Goal: Information Seeking & Learning: Learn about a topic

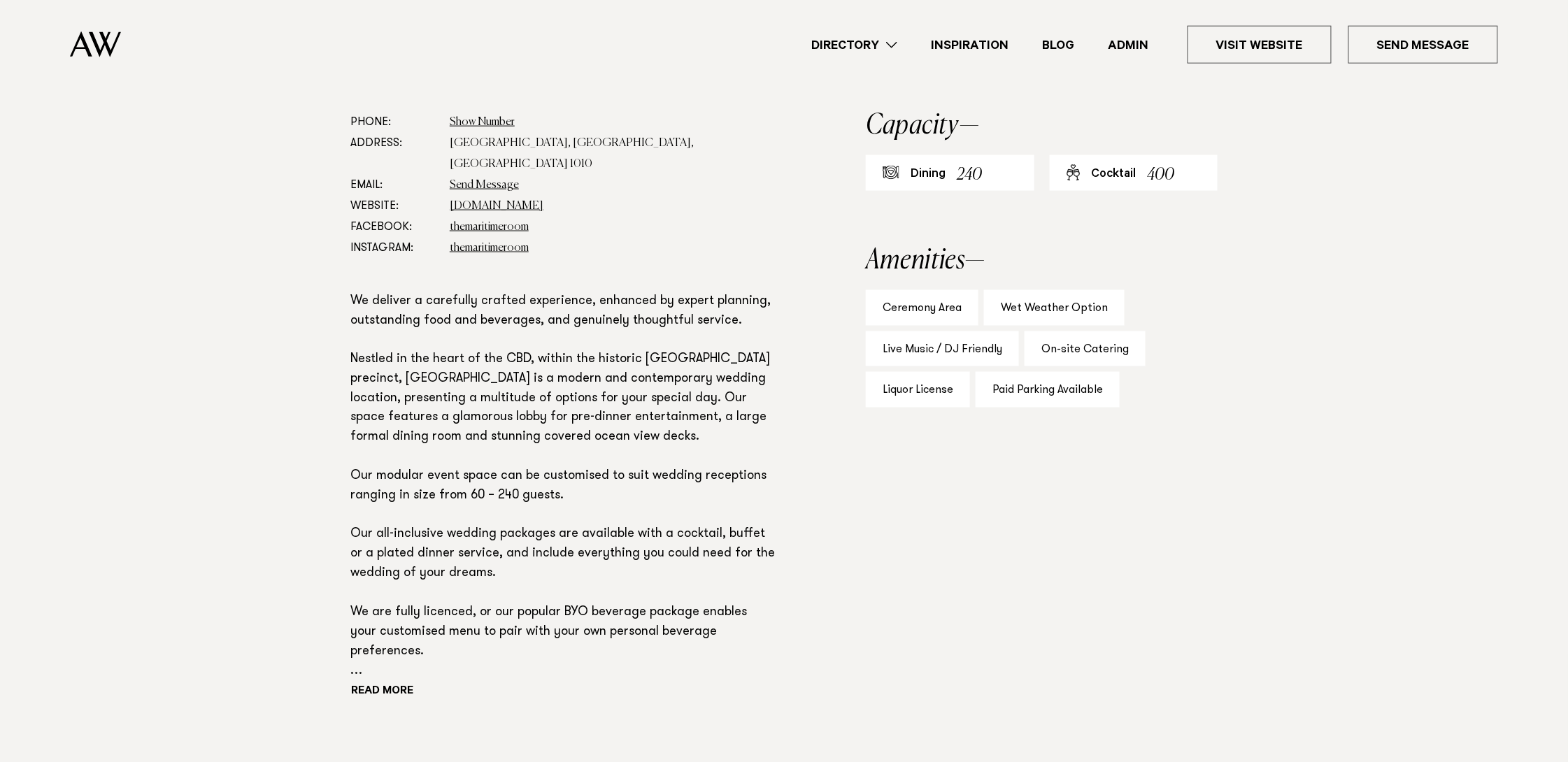
scroll to position [769, 0]
click at [464, 198] on link "maritimeroom.co.nz" at bounding box center [496, 204] width 94 height 11
drag, startPoint x: 493, startPoint y: 224, endPoint x: 499, endPoint y: 219, distance: 7.8
click at [493, 241] on link "themaritimeroom" at bounding box center [489, 246] width 79 height 11
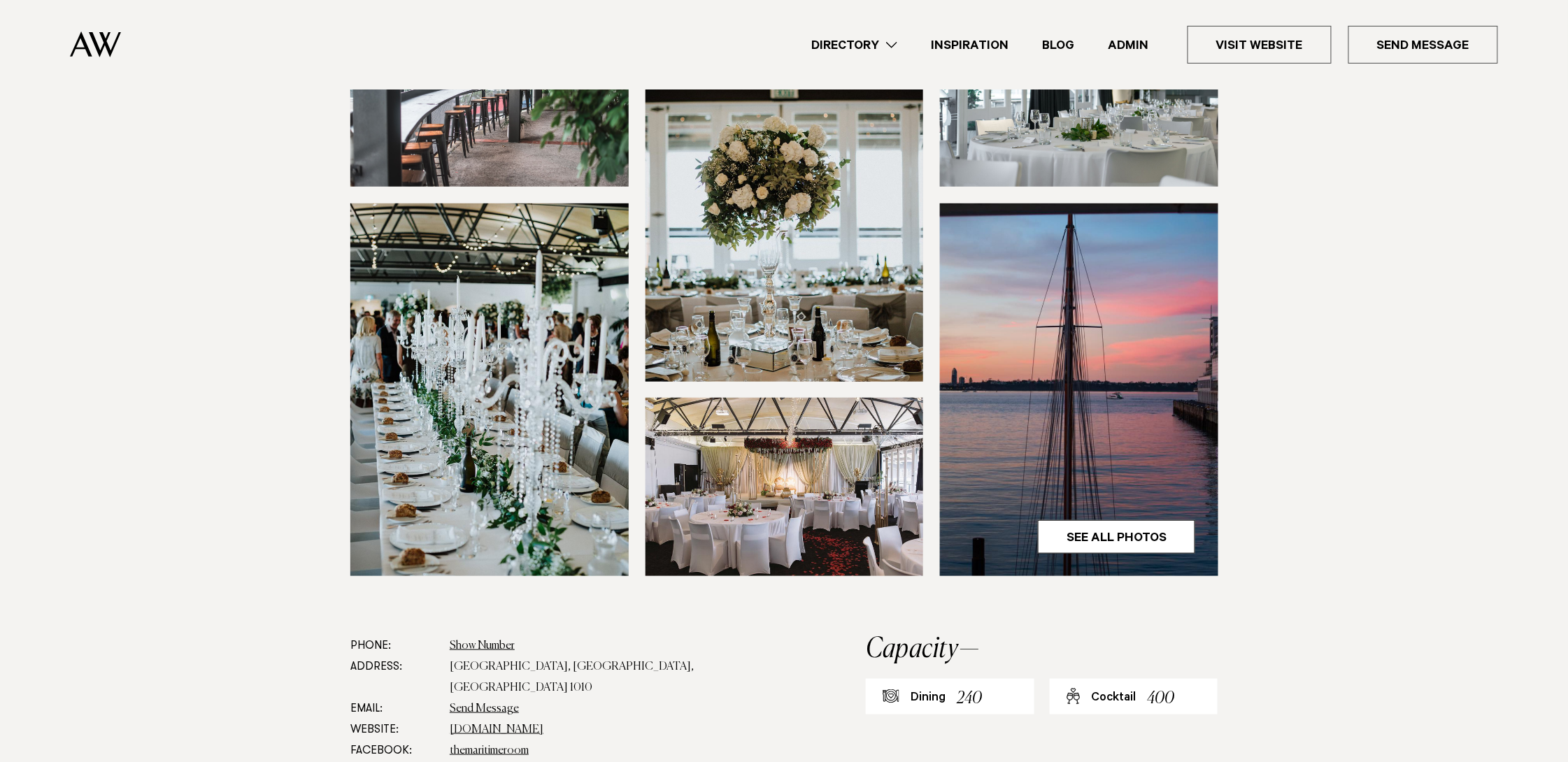
scroll to position [463, 0]
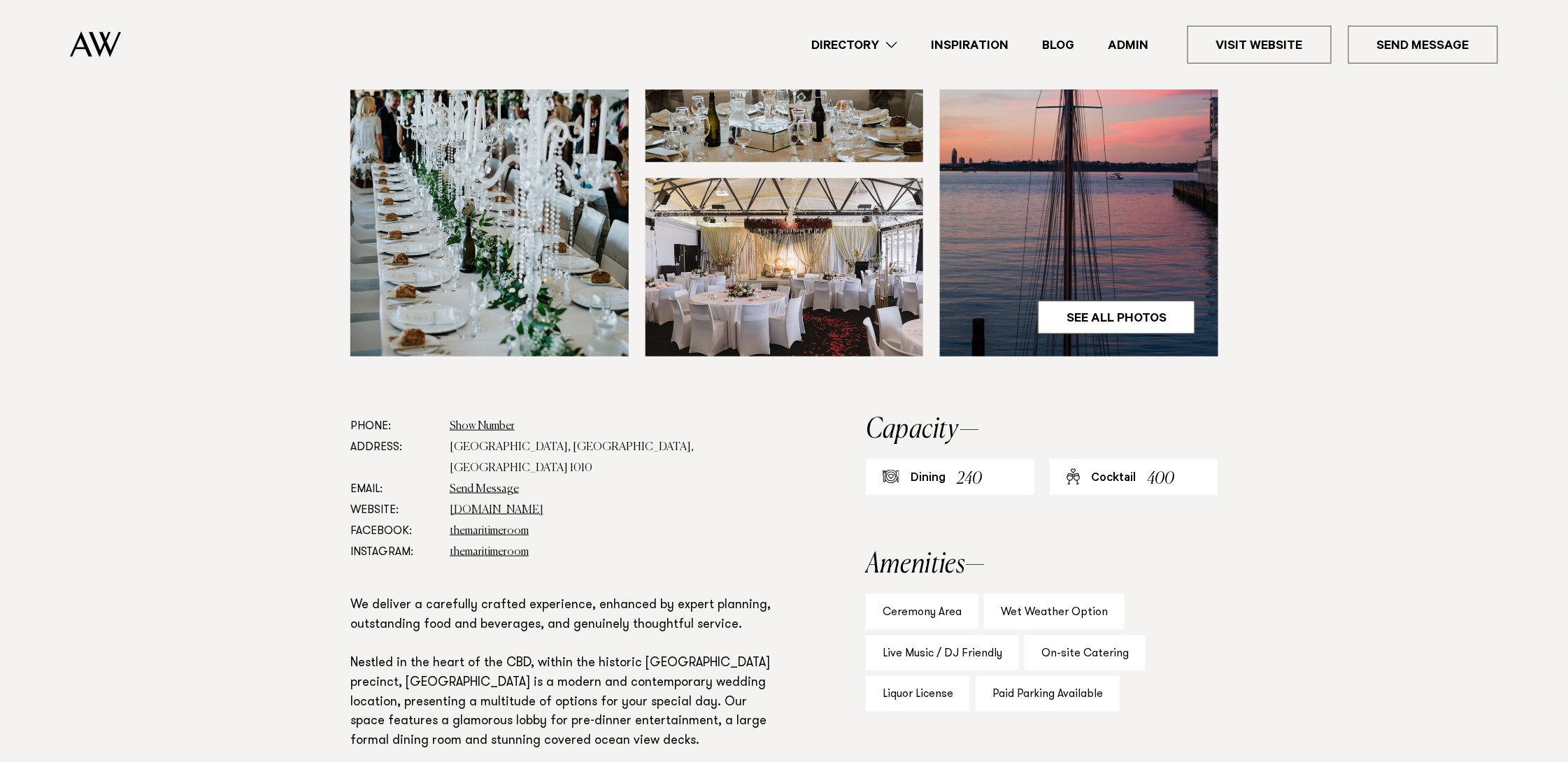
click at [846, 251] on img at bounding box center [784, 267] width 278 height 178
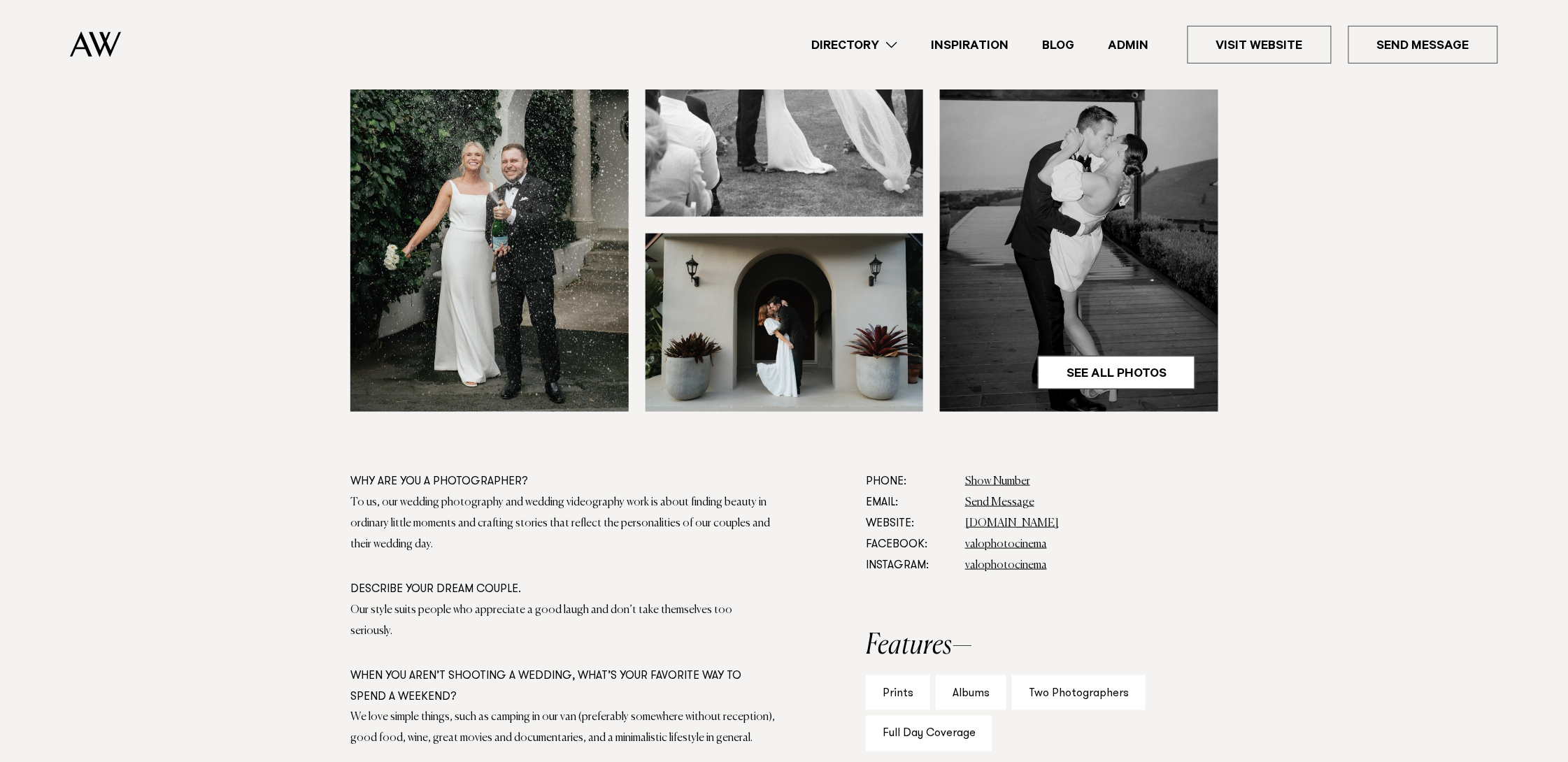
scroll to position [827, 0]
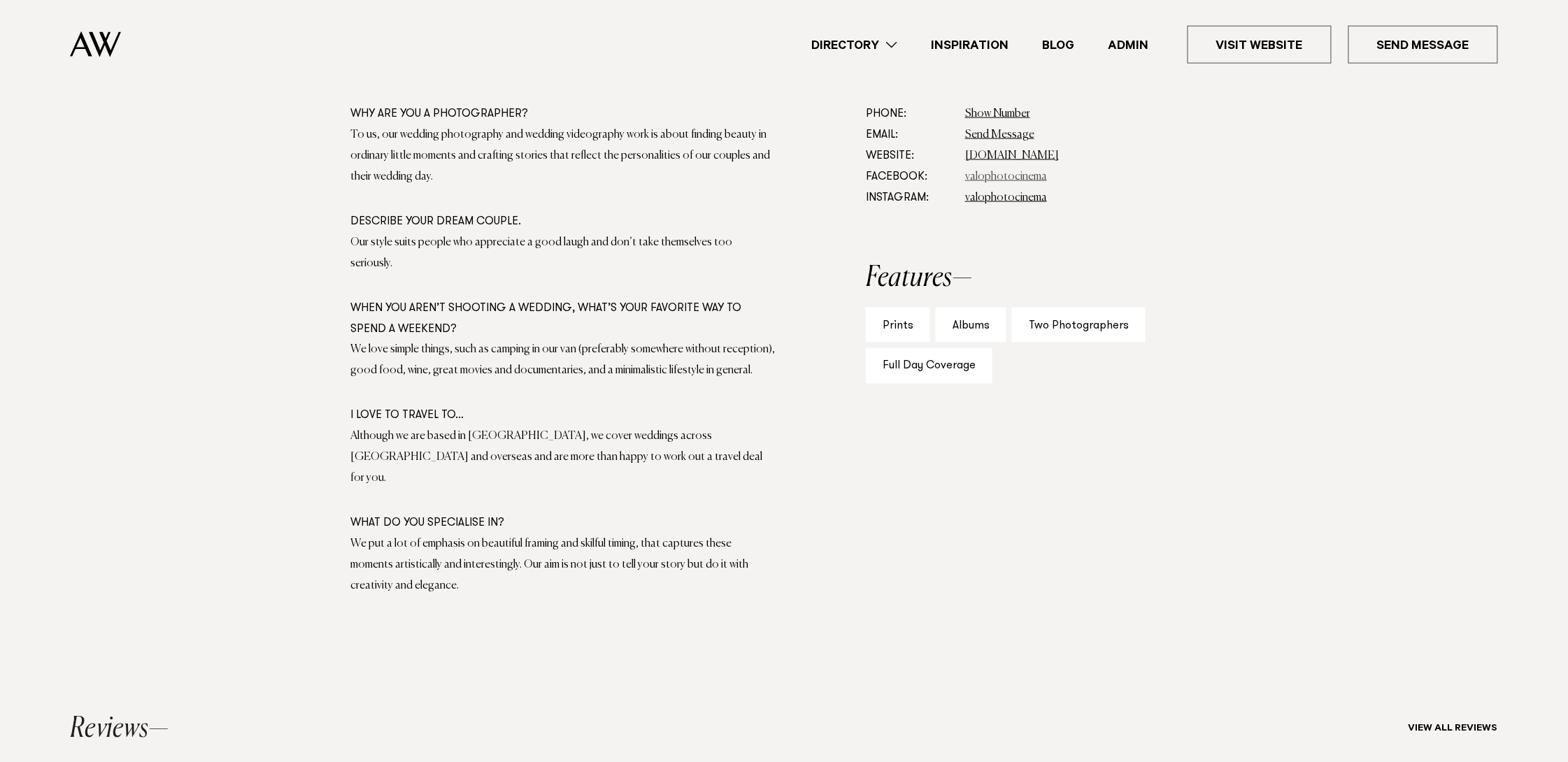
click at [998, 176] on link "valophotocinema" at bounding box center [1005, 176] width 82 height 11
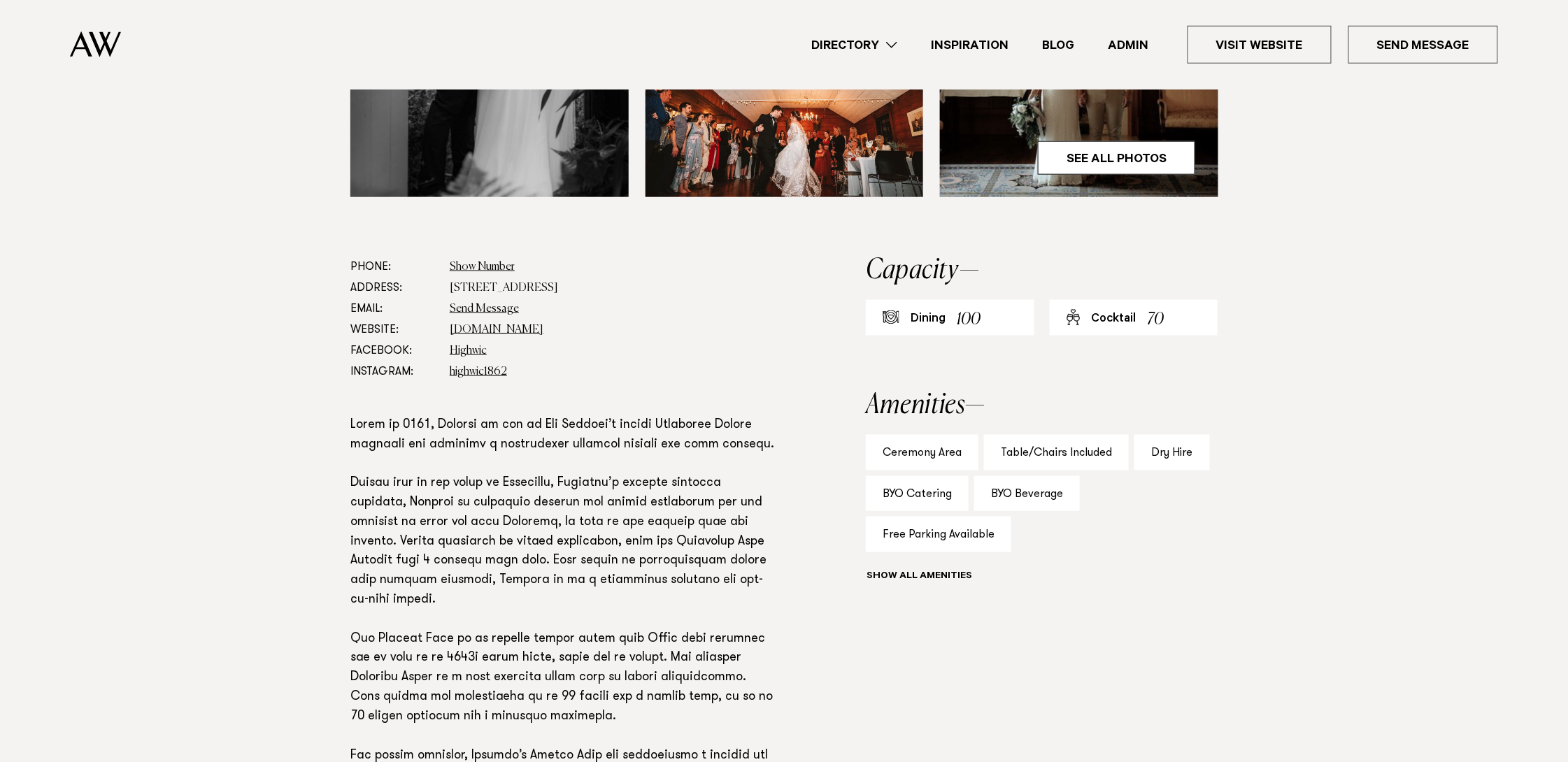
scroll to position [757, 0]
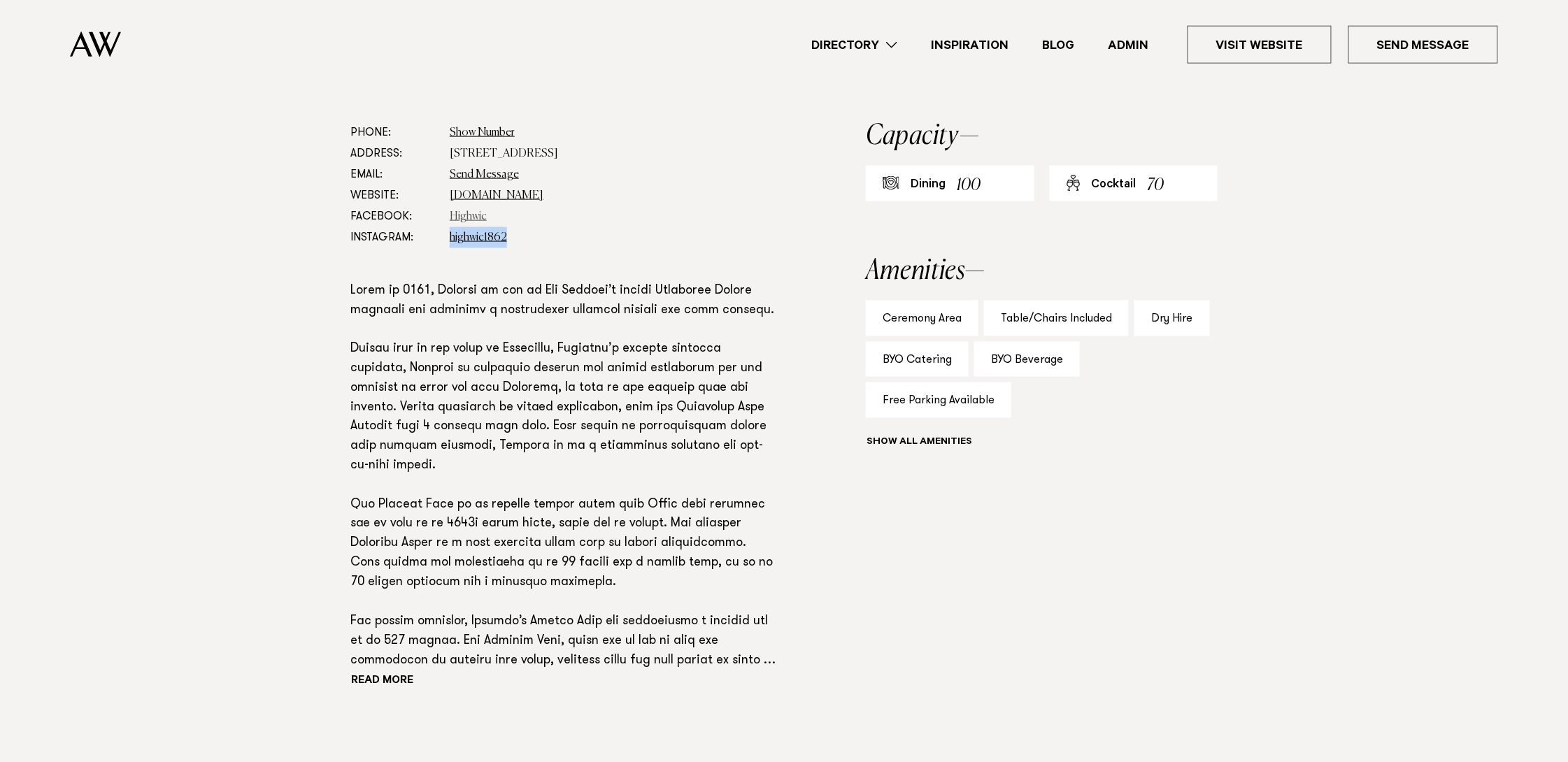
click at [463, 212] on link "Highwic" at bounding box center [468, 217] width 37 height 11
